Goal: Information Seeking & Learning: Check status

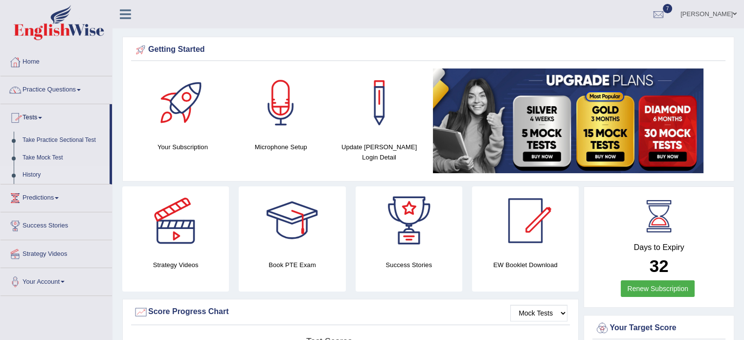
click at [36, 177] on link "History" at bounding box center [63, 175] width 91 height 18
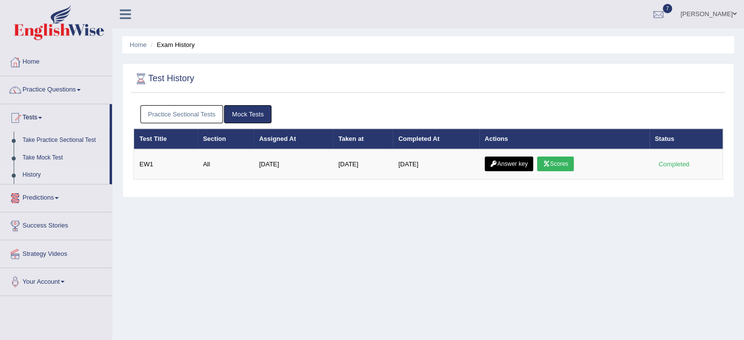
click at [195, 121] on link "Practice Sectional Tests" at bounding box center [181, 114] width 83 height 18
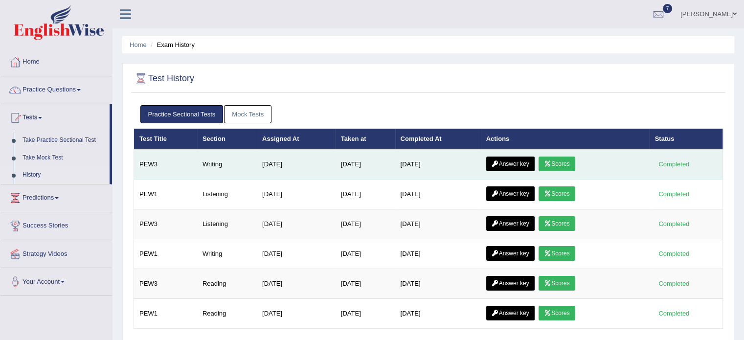
click at [528, 166] on link "Answer key" at bounding box center [510, 163] width 48 height 15
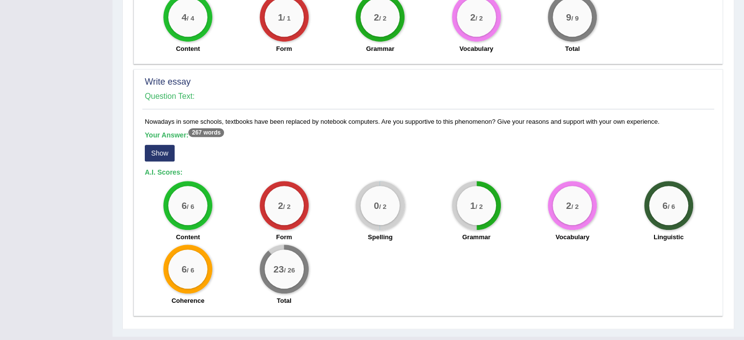
scroll to position [651, 0]
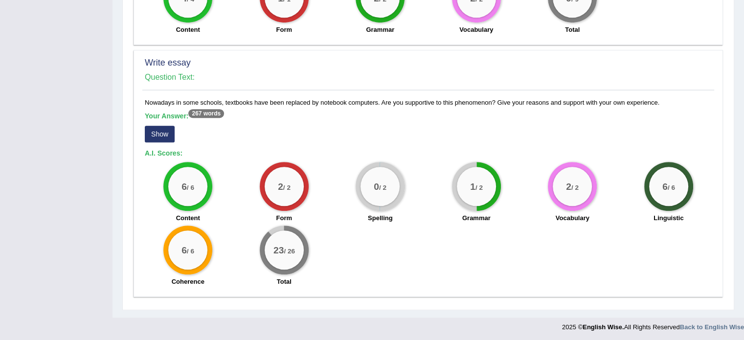
click at [207, 94] on div "Write essay Question Text: Nowadays in some schools, textbooks have been replac…" at bounding box center [427, 173] width 589 height 246
click at [156, 126] on button "Show" at bounding box center [160, 134] width 30 height 17
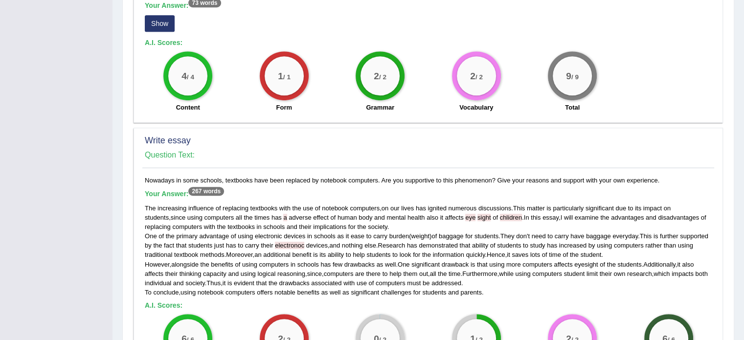
scroll to position [563, 0]
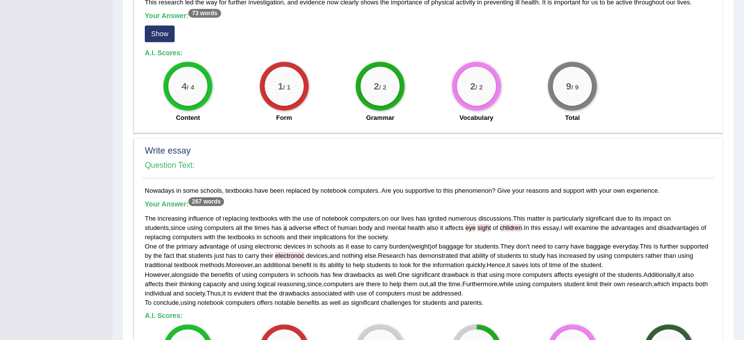
click at [465, 224] on span "eye" at bounding box center [470, 227] width 10 height 7
click at [477, 225] on span "sight" at bounding box center [483, 227] width 13 height 7
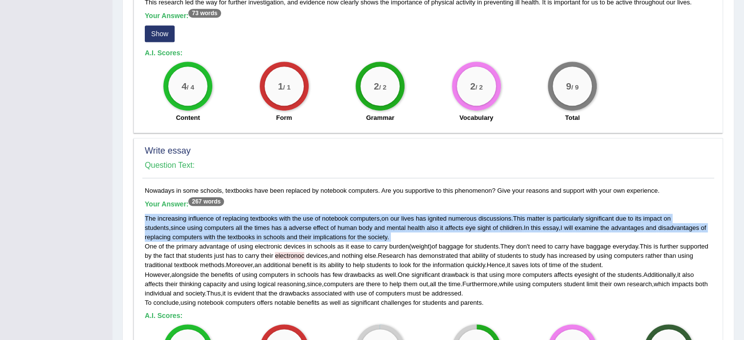
click at [477, 225] on span "sight" at bounding box center [483, 227] width 13 height 7
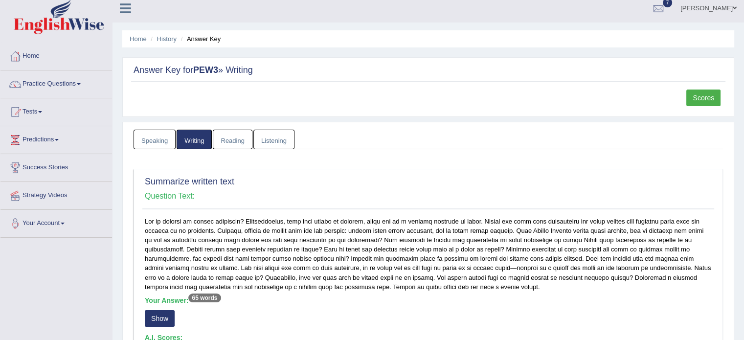
scroll to position [0, 0]
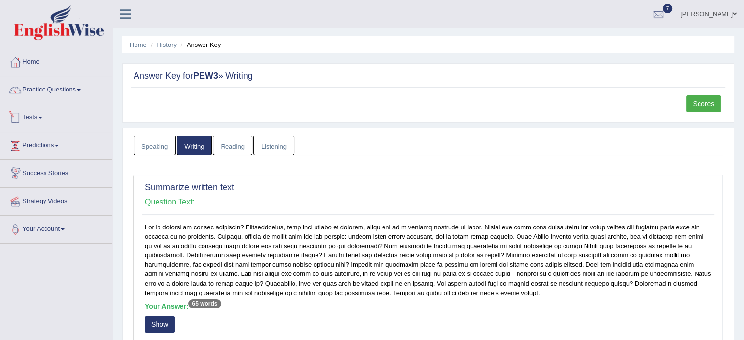
click at [42, 117] on span at bounding box center [40, 118] width 4 height 2
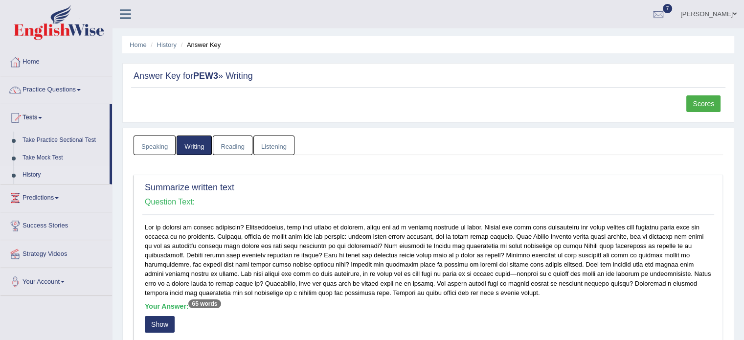
click at [30, 174] on link "History" at bounding box center [63, 175] width 91 height 18
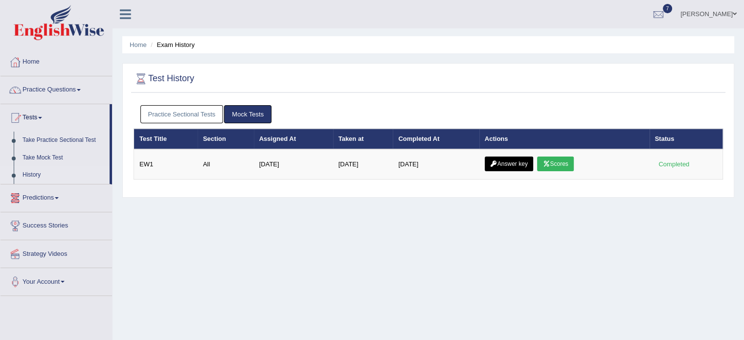
click at [193, 113] on link "Practice Sectional Tests" at bounding box center [181, 114] width 83 height 18
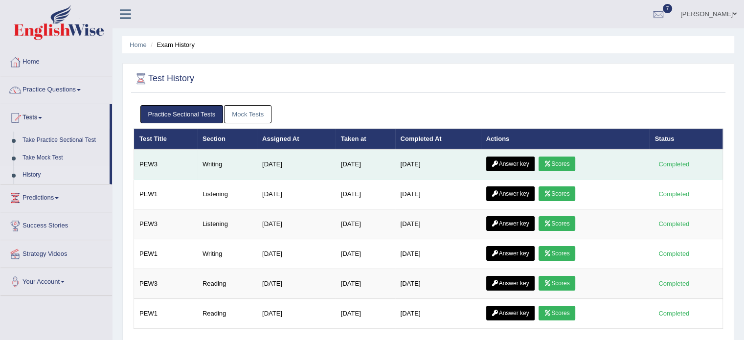
click at [561, 166] on link "Scores" at bounding box center [556, 163] width 36 height 15
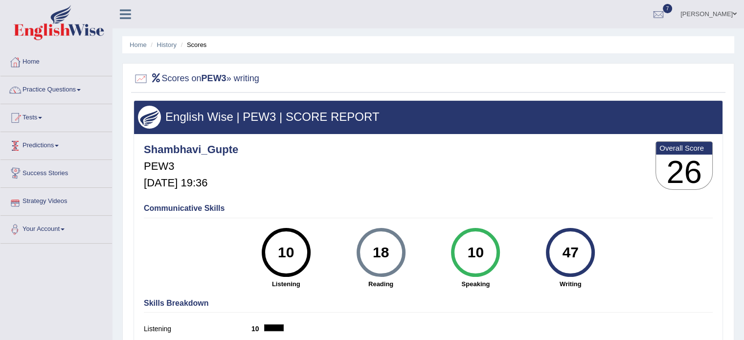
click at [50, 224] on link "Your Account" at bounding box center [55, 228] width 111 height 24
